Goal: Navigation & Orientation: Find specific page/section

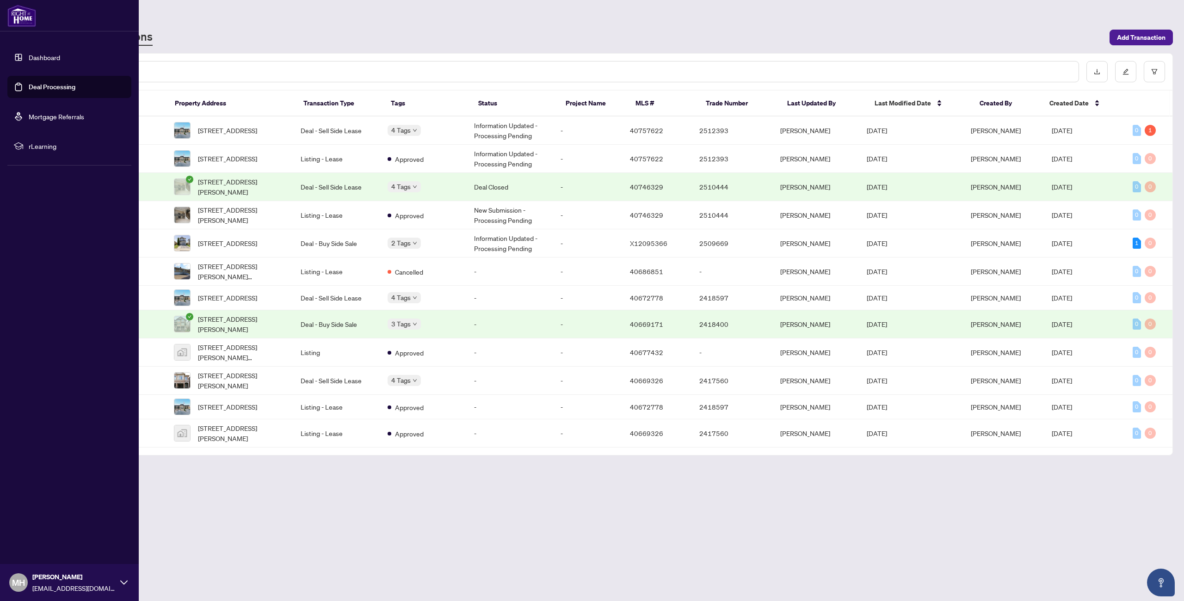
click at [33, 55] on link "Dashboard" at bounding box center [44, 57] width 31 height 8
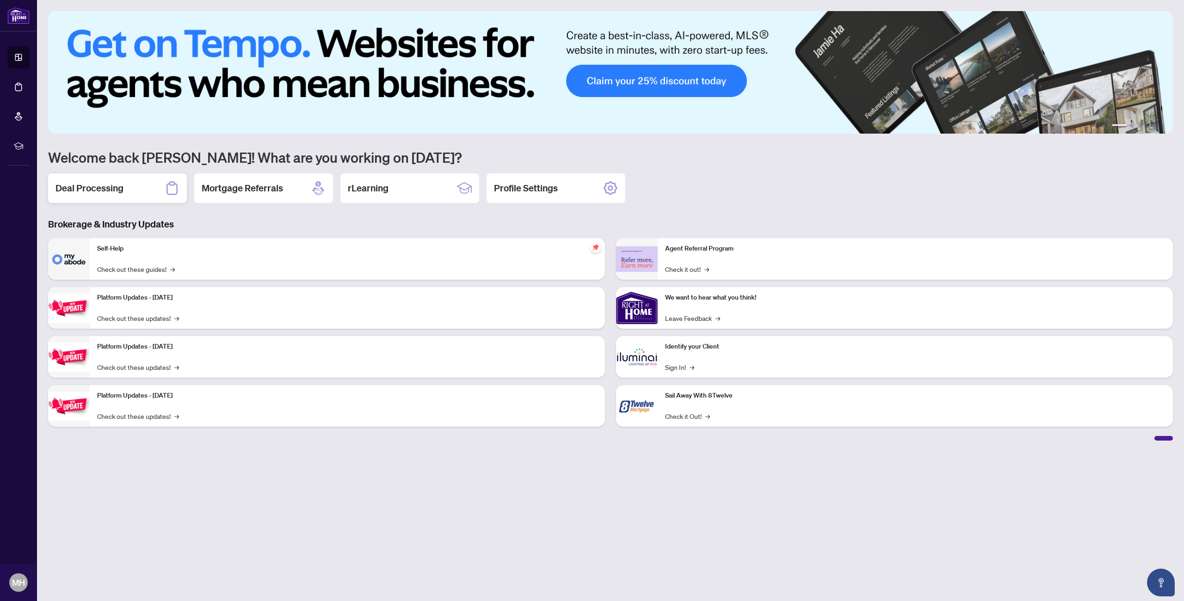
click at [110, 184] on h2 "Deal Processing" at bounding box center [89, 188] width 68 height 13
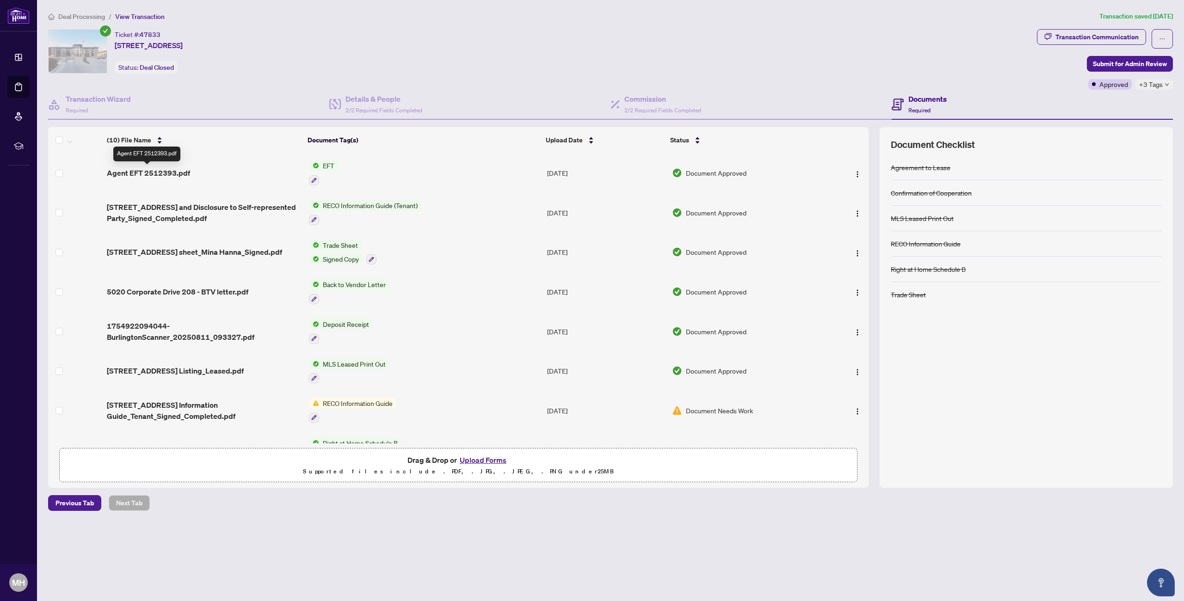
click at [149, 173] on span "Agent EFT 2512393.pdf" at bounding box center [148, 172] width 83 height 11
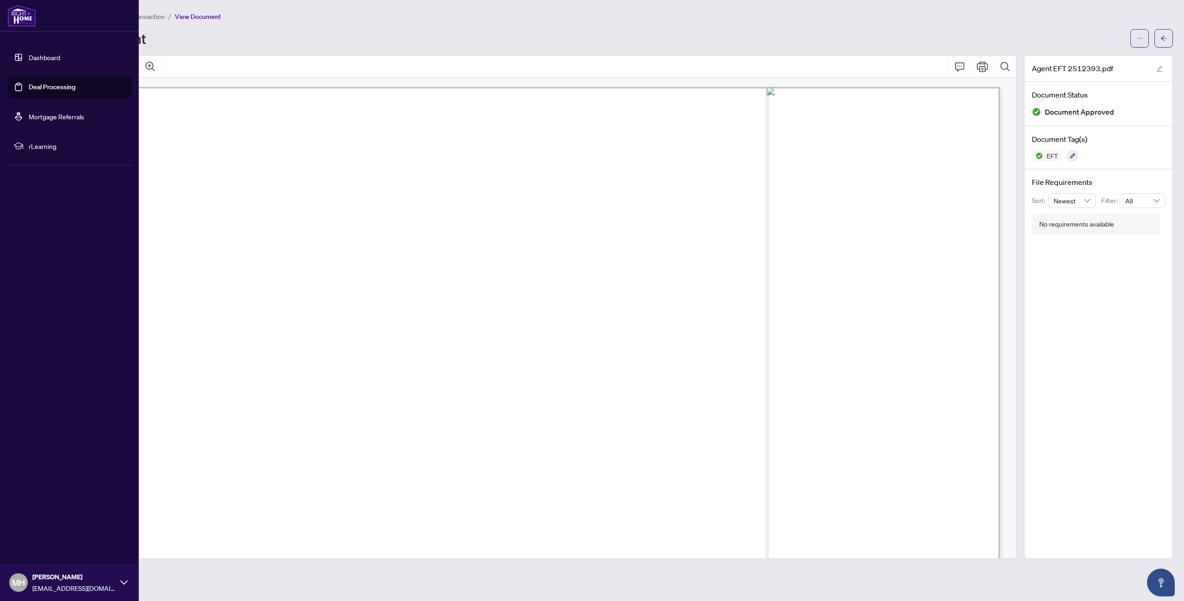
click at [37, 60] on link "Dashboard" at bounding box center [44, 57] width 31 height 8
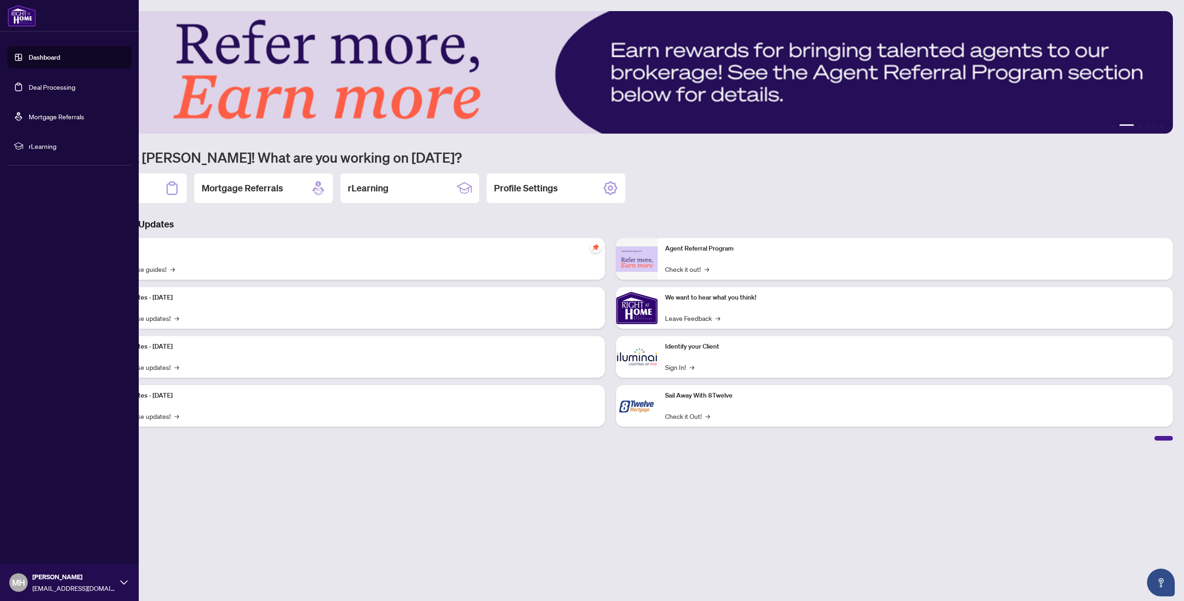
click at [29, 59] on link "Dashboard" at bounding box center [44, 57] width 31 height 8
